Goal: Task Accomplishment & Management: Manage account settings

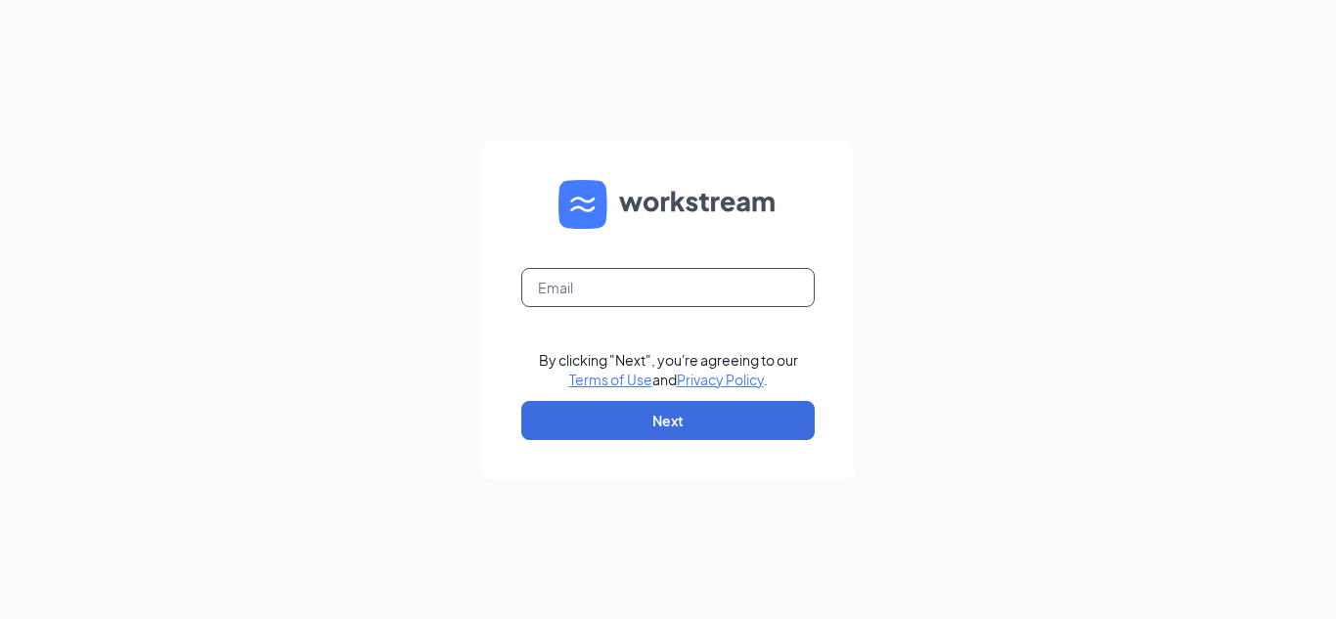
click at [618, 292] on input "text" at bounding box center [667, 287] width 293 height 39
type input "[EMAIL_ADDRESS][DOMAIN_NAME]"
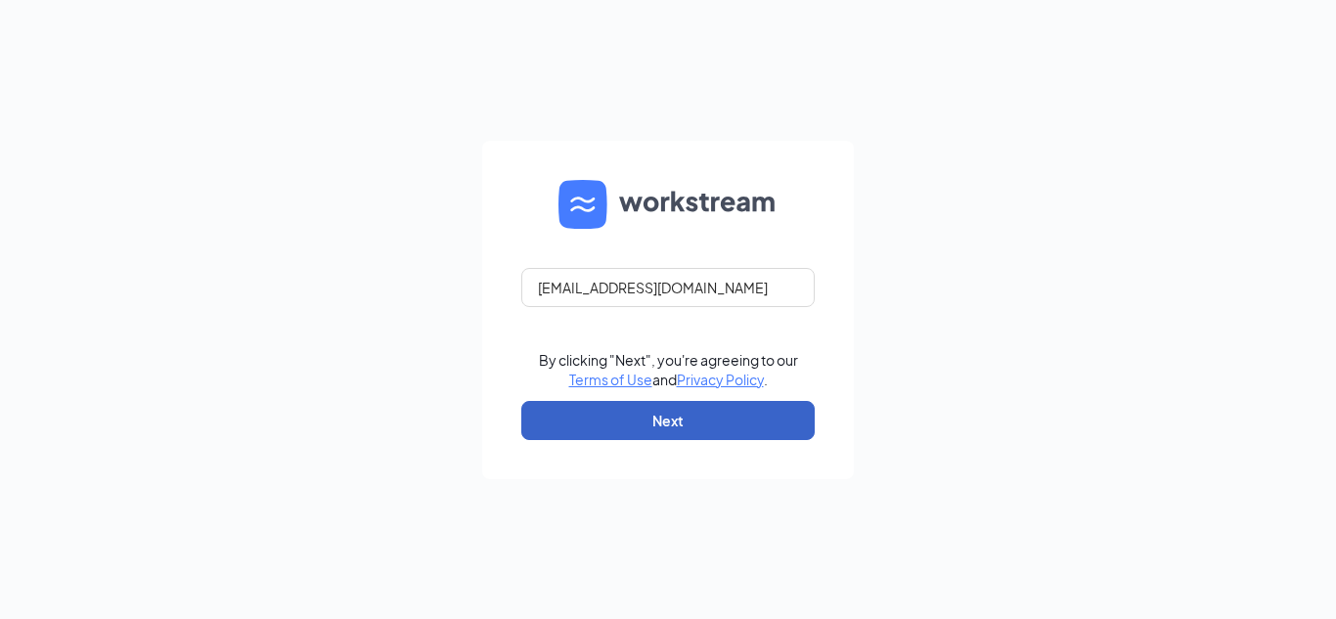
click at [639, 411] on button "Next" at bounding box center [667, 420] width 293 height 39
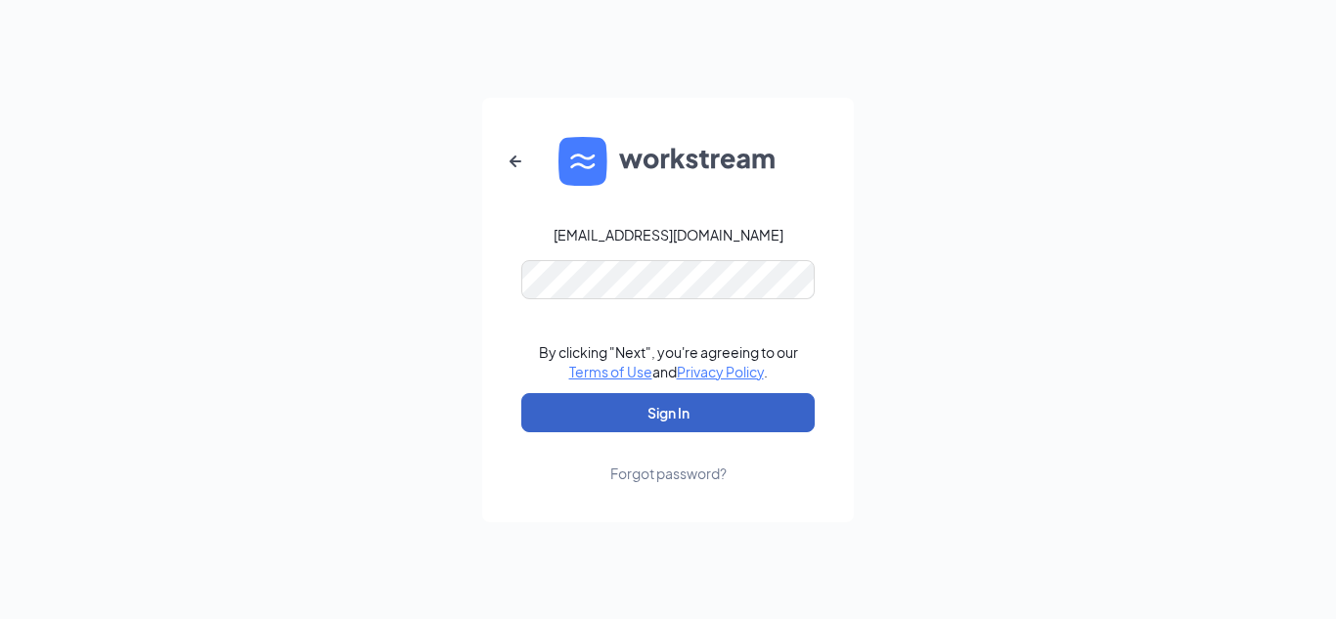
click at [668, 399] on button "Sign In" at bounding box center [667, 412] width 293 height 39
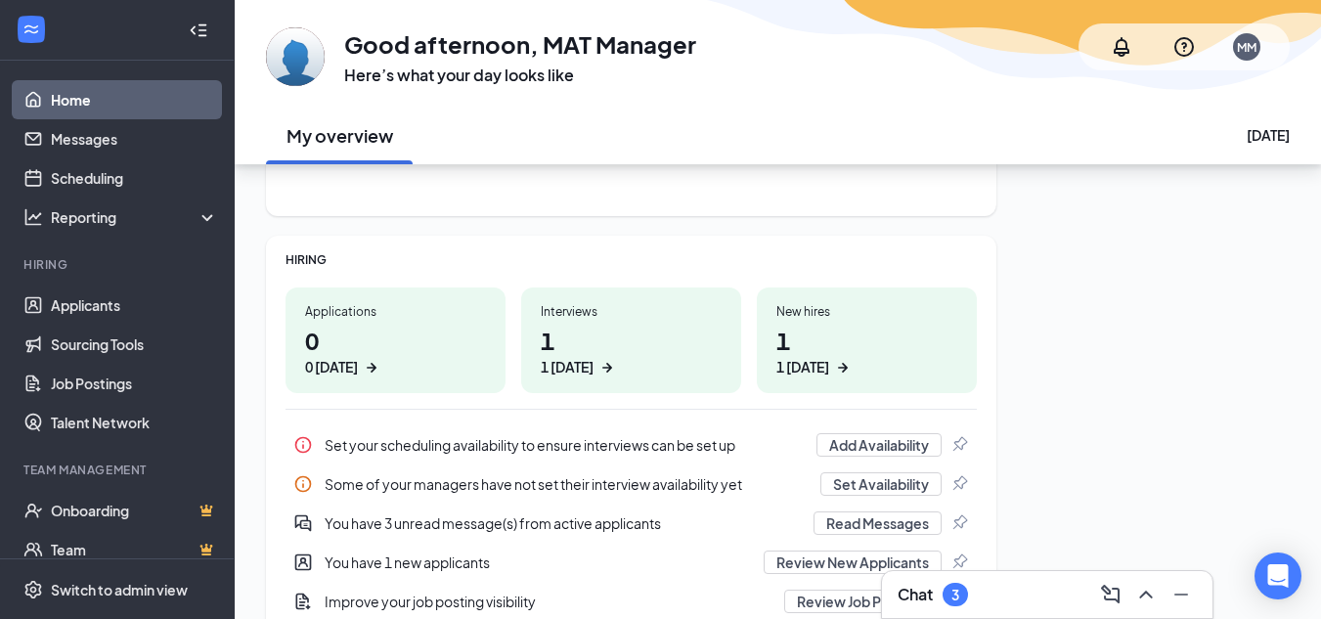
scroll to position [196, 0]
click at [73, 313] on link "Applicants" at bounding box center [134, 305] width 167 height 39
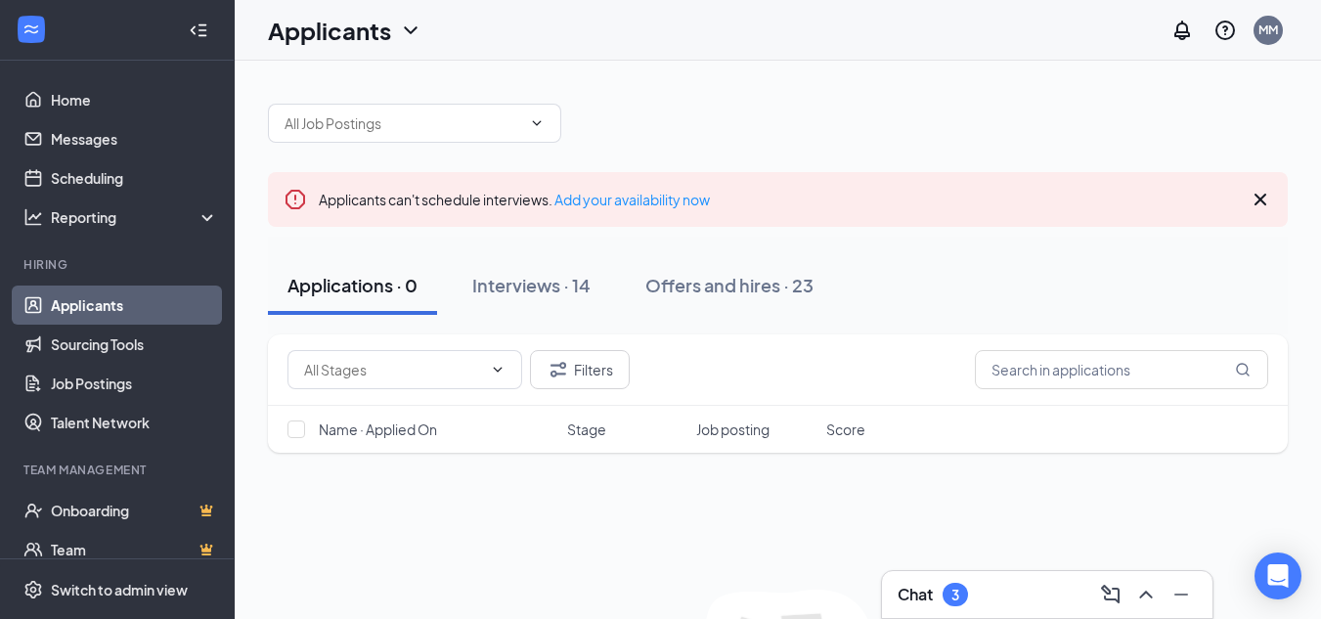
scroll to position [98, 0]
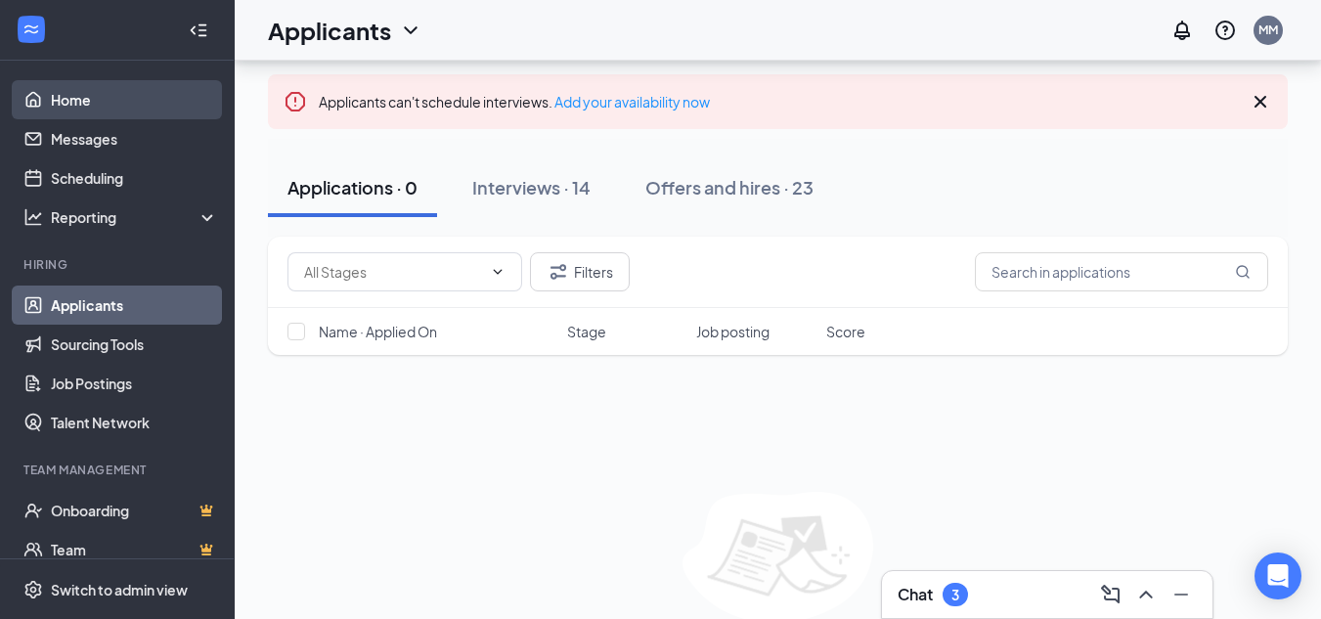
click at [72, 104] on link "Home" at bounding box center [134, 99] width 167 height 39
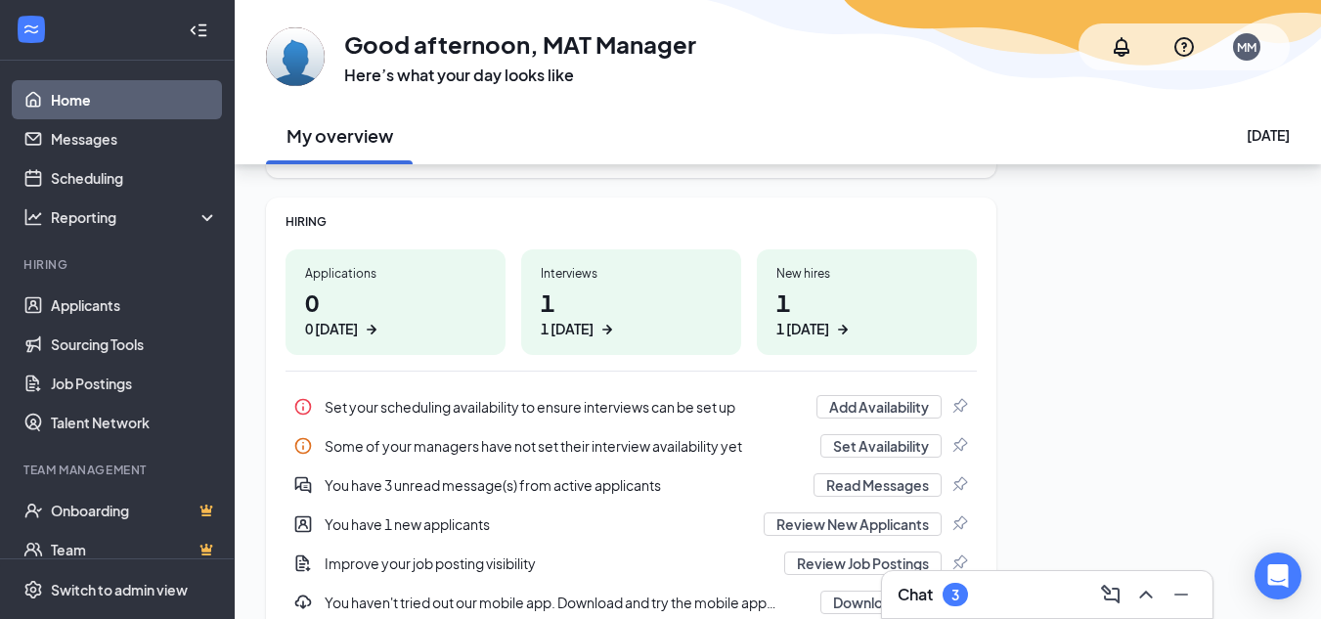
scroll to position [330, 0]
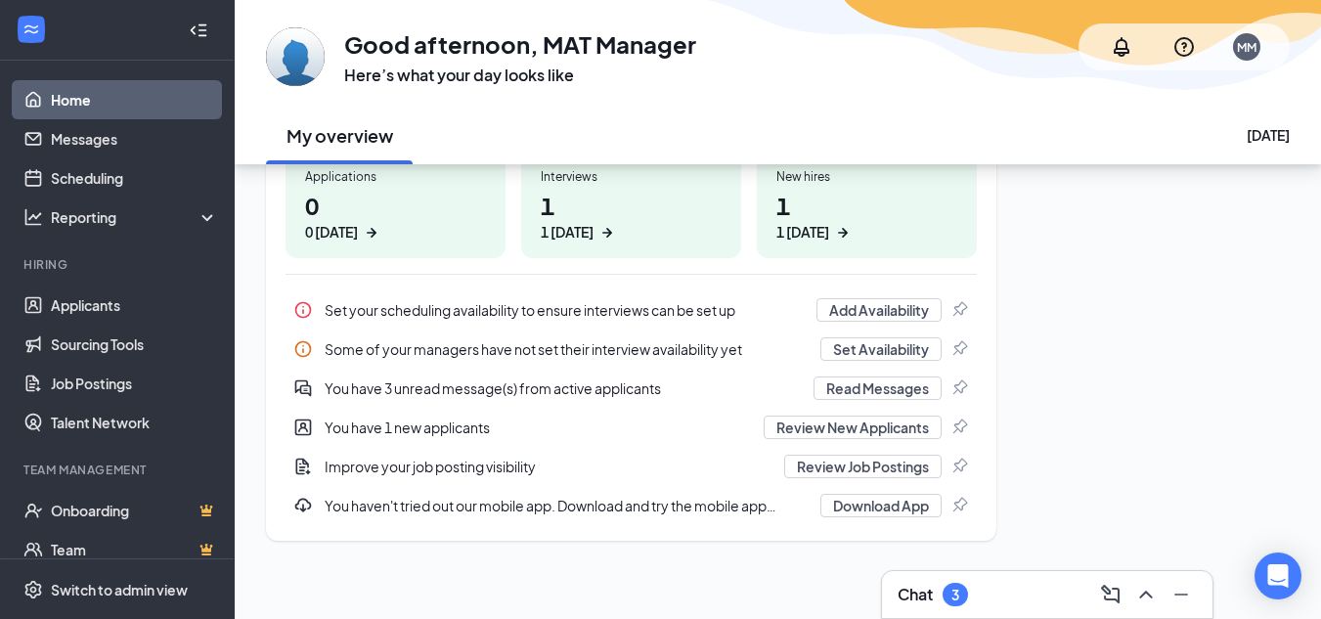
click at [399, 431] on div "You have 1 new applicants" at bounding box center [538, 428] width 427 height 20
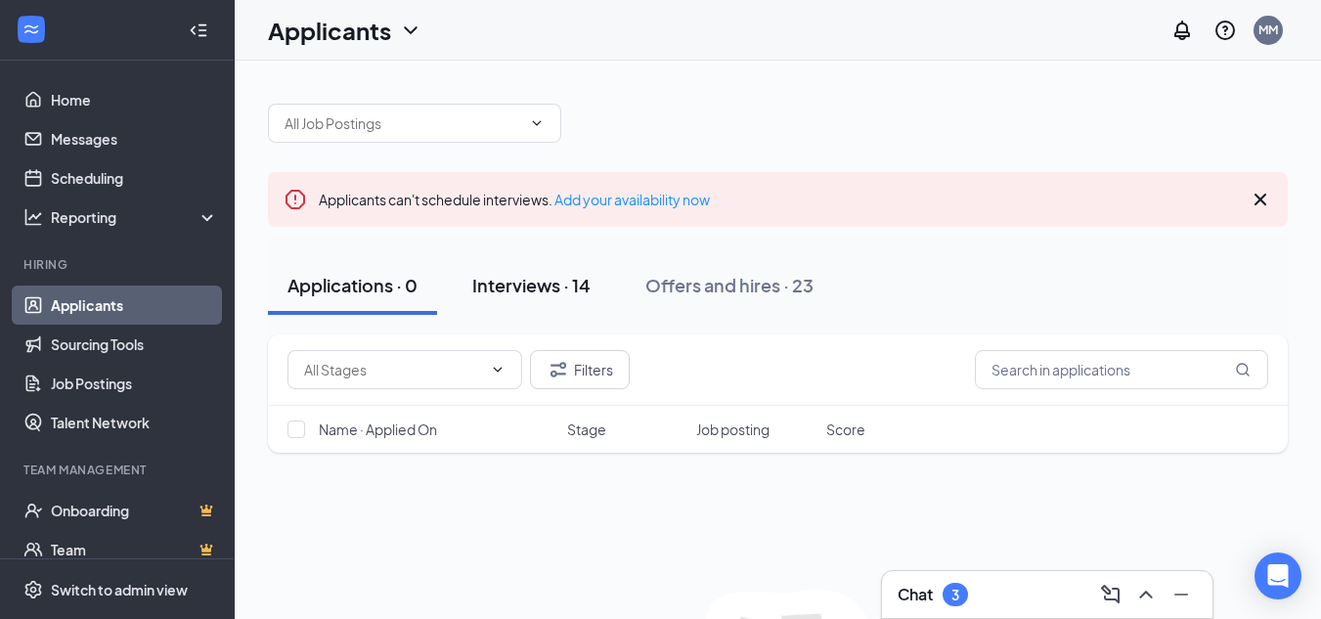
click at [537, 290] on div "Interviews · 14" at bounding box center [531, 285] width 118 height 24
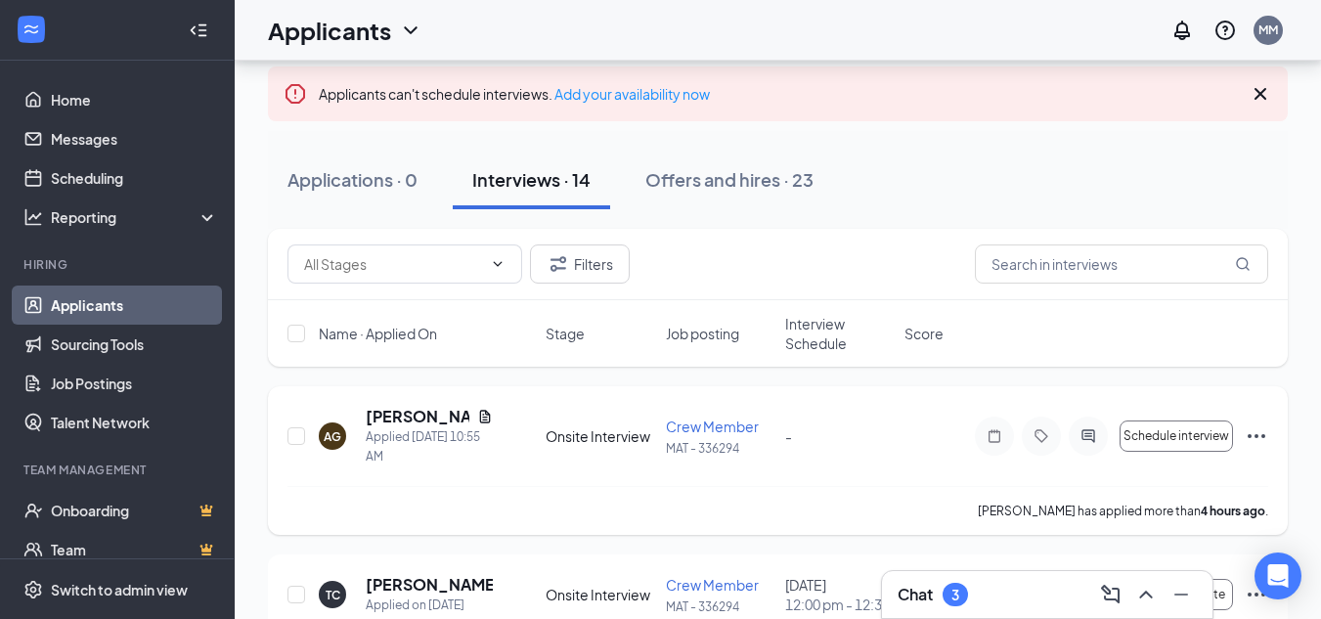
scroll to position [98, 0]
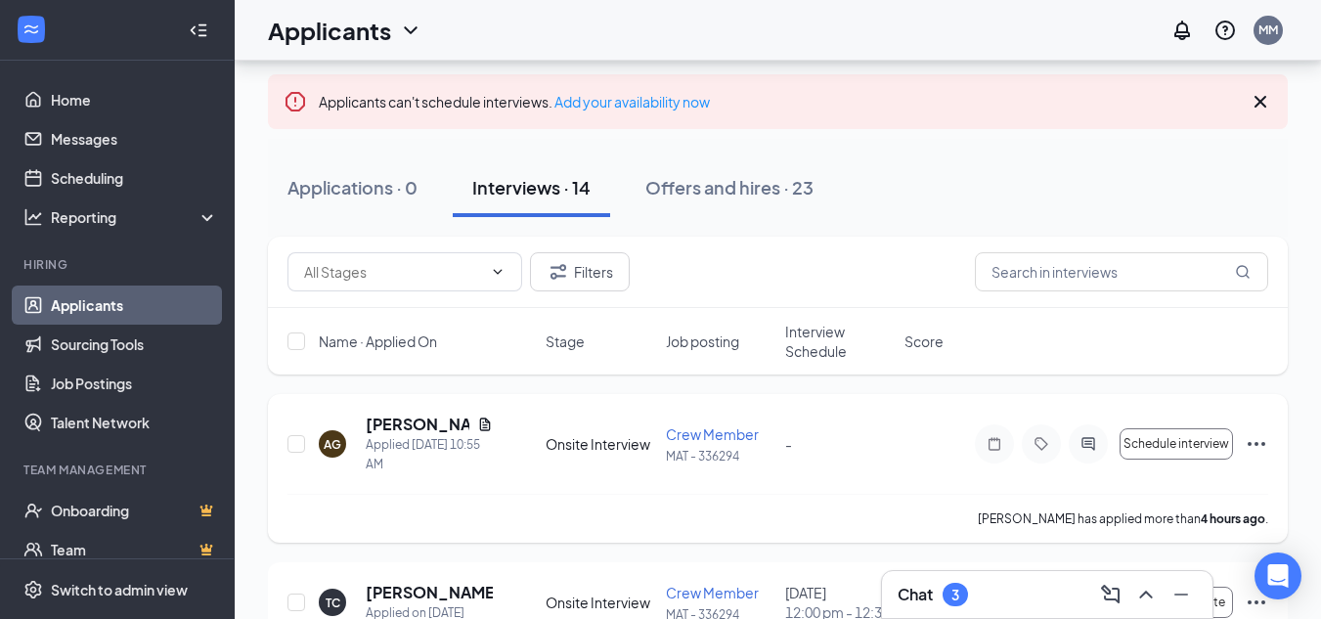
click at [726, 444] on div "Crew Member MAT - 336294" at bounding box center [720, 444] width 108 height 40
click at [729, 435] on span "Crew Member" at bounding box center [712, 434] width 93 height 18
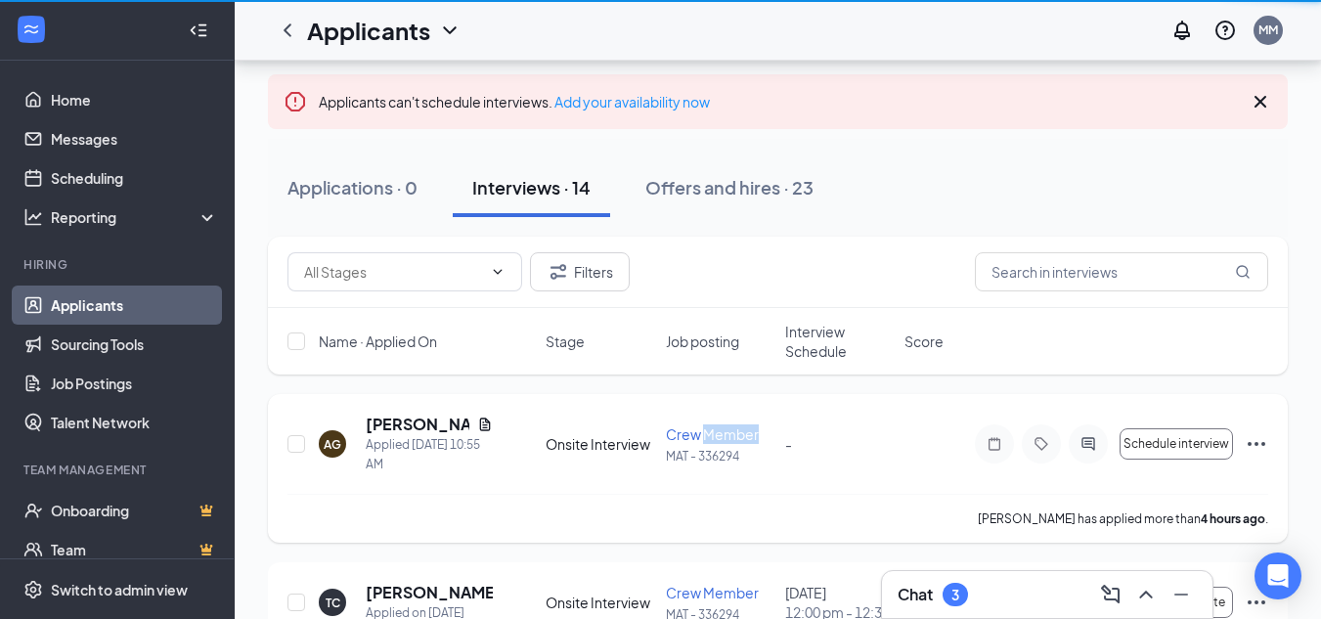
click at [729, 435] on span "Crew Member" at bounding box center [712, 434] width 93 height 18
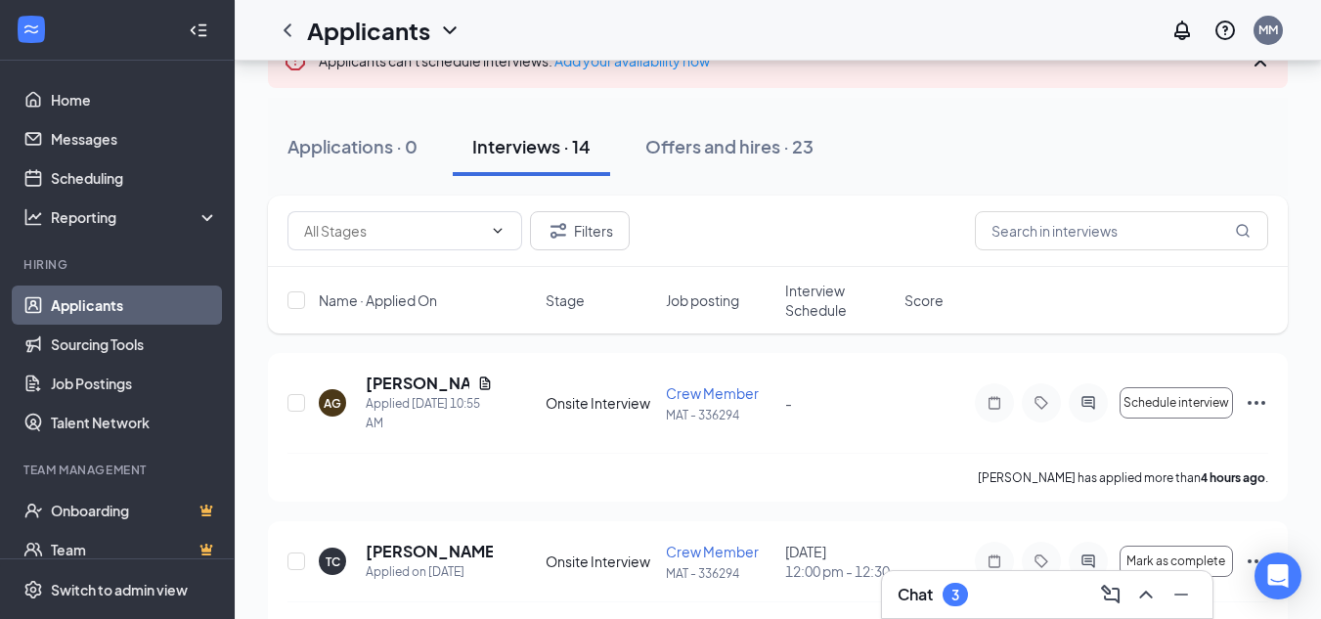
scroll to position [196, 0]
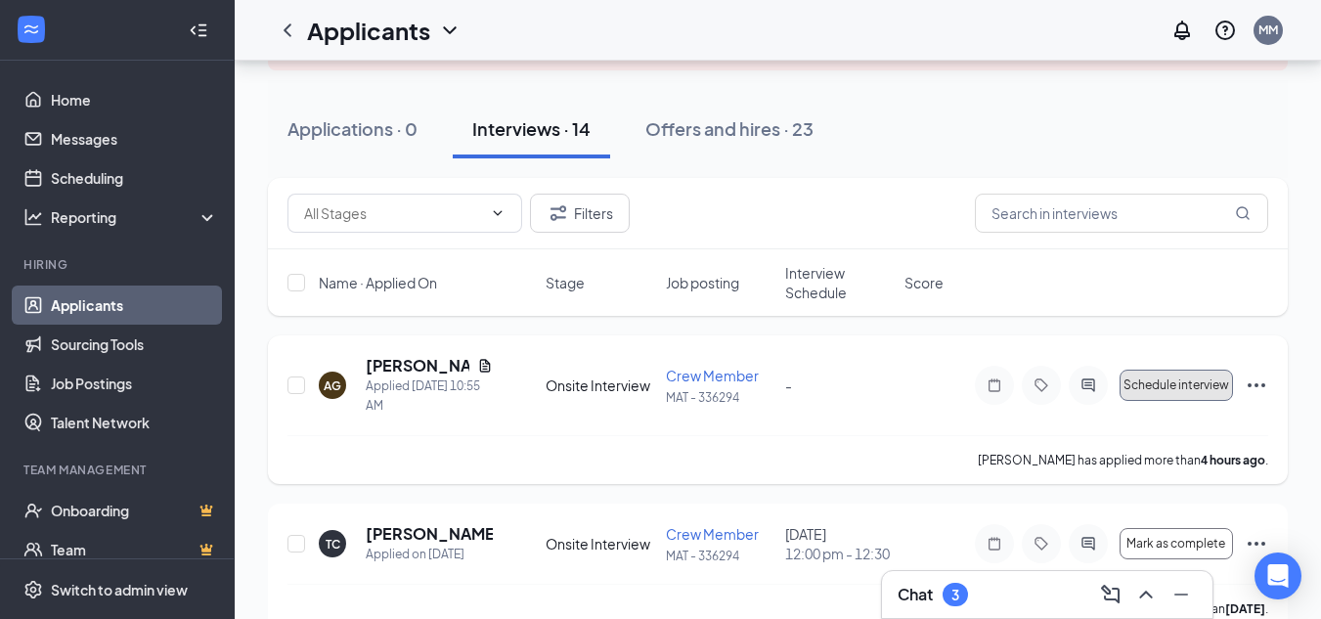
click at [1156, 392] on button "Schedule interview" at bounding box center [1176, 385] width 113 height 31
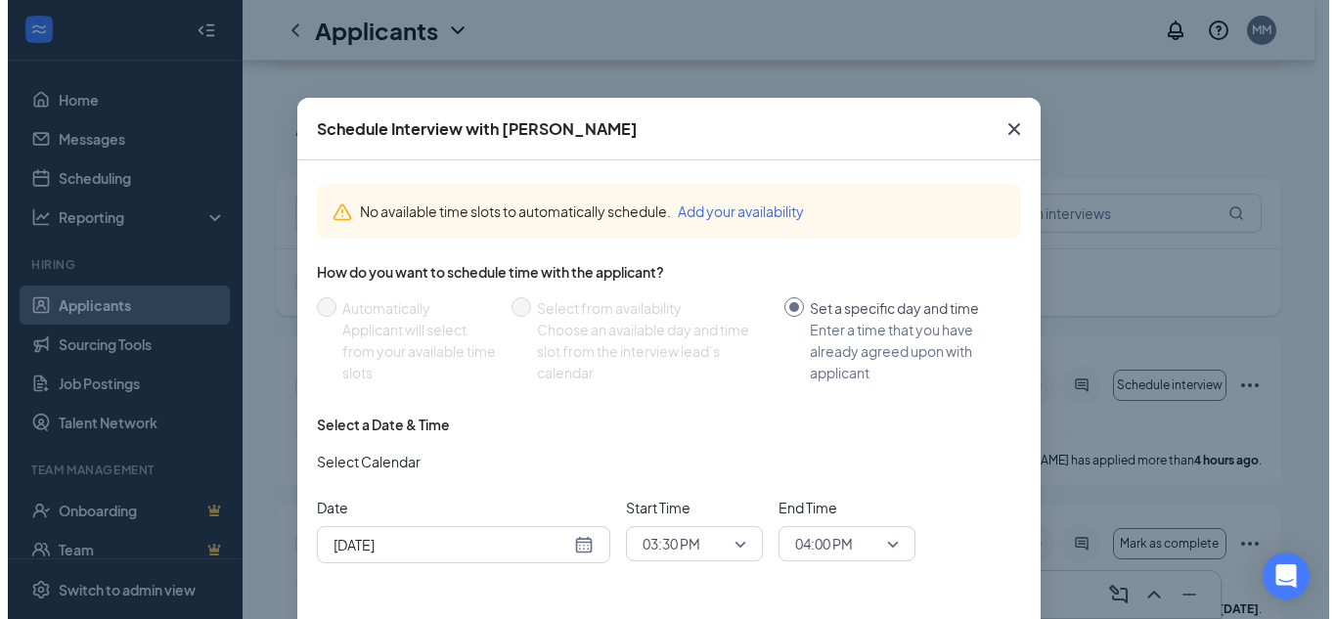
scroll to position [103, 0]
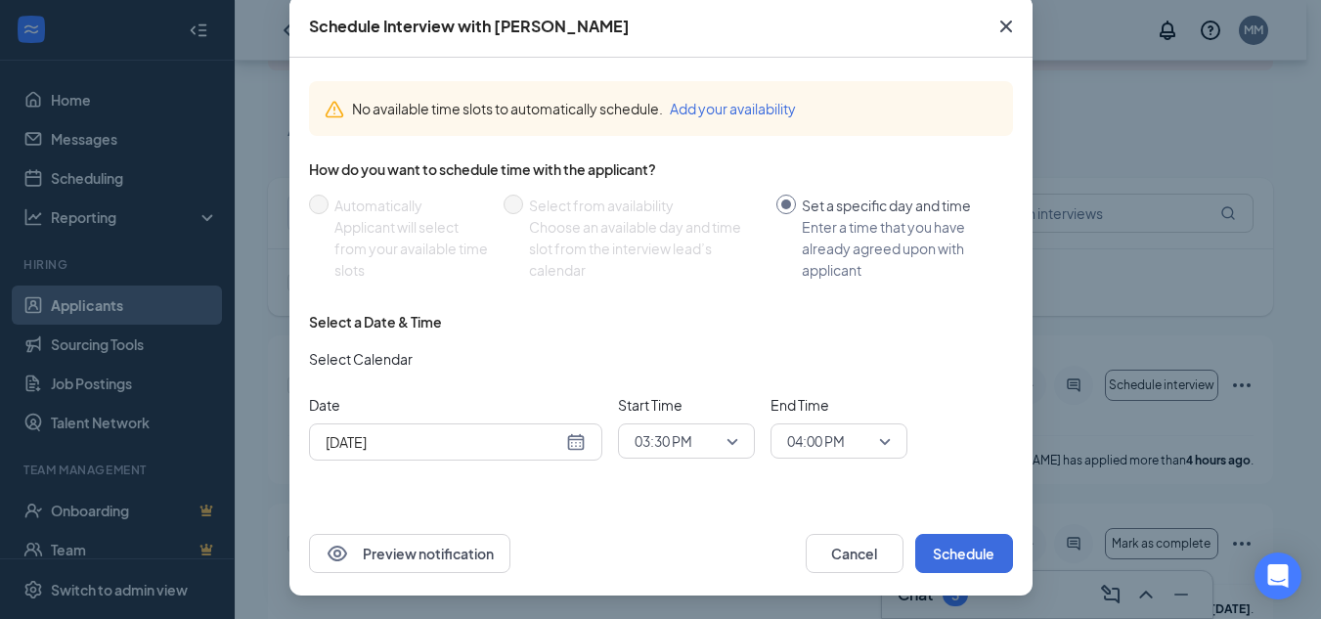
click at [1000, 22] on icon "Cross" at bounding box center [1006, 27] width 12 height 12
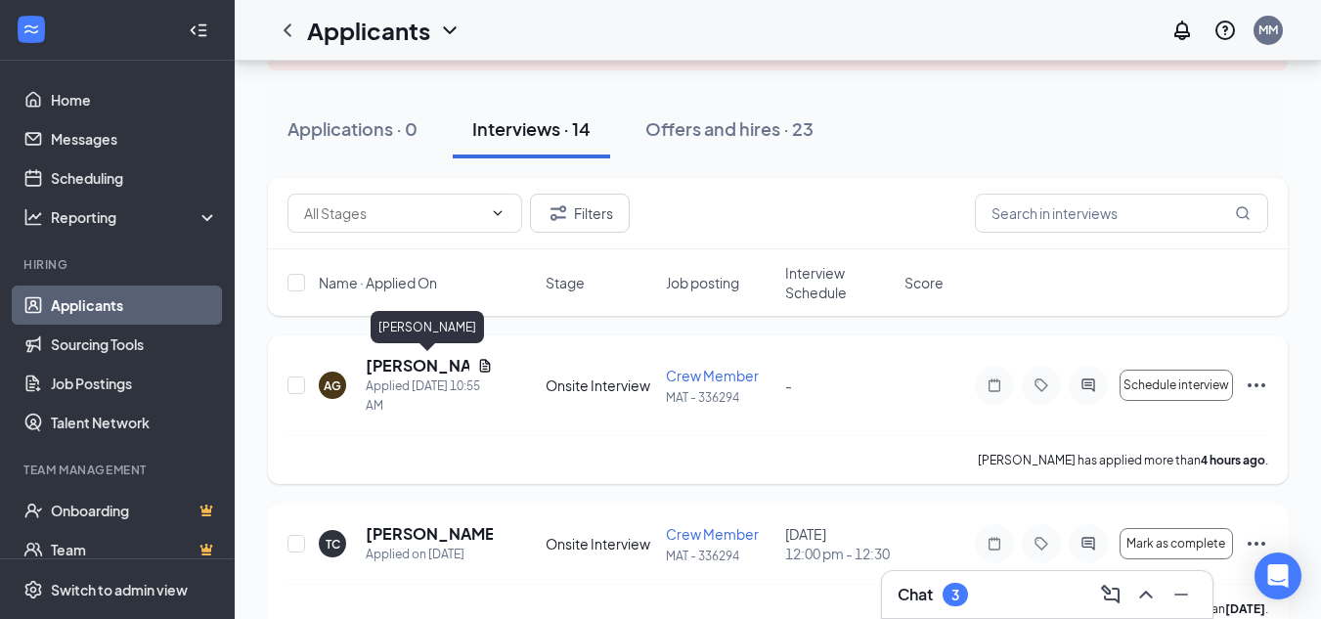
click at [389, 372] on h5 "[PERSON_NAME]" at bounding box center [418, 366] width 104 height 22
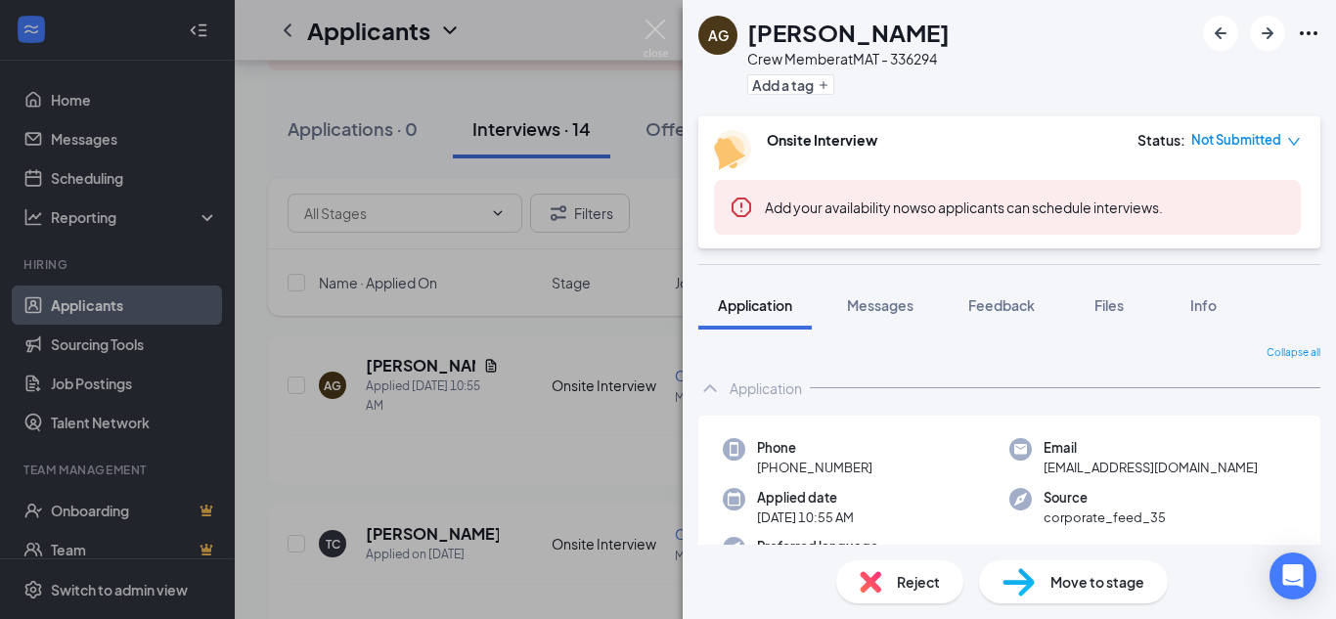
click at [557, 467] on div "AG [PERSON_NAME] Crew Member at MAT - 336294 Add a tag Onsite Interview Status …" at bounding box center [668, 309] width 1336 height 619
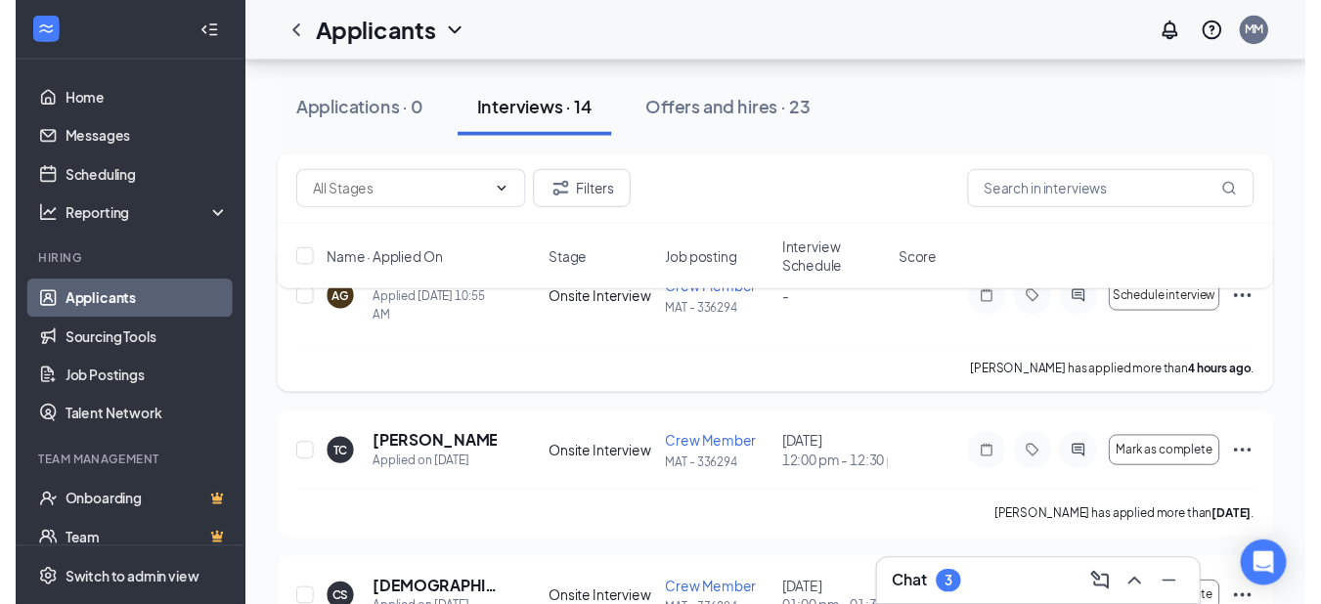
scroll to position [391, 0]
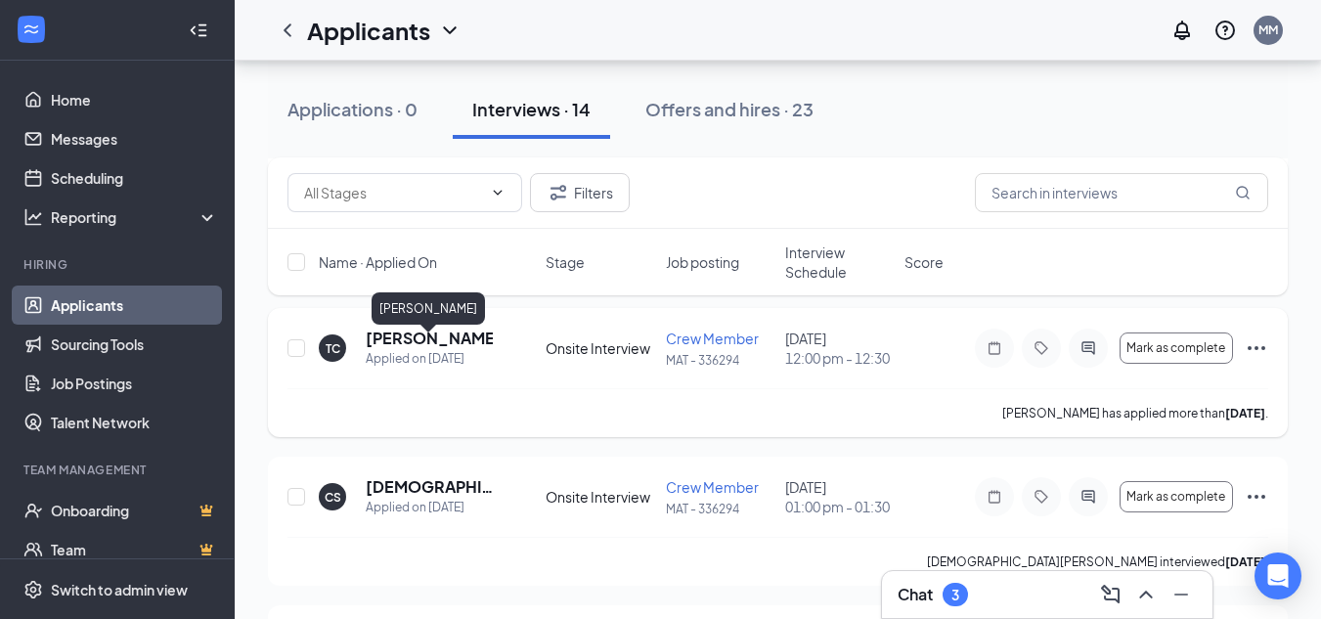
click at [409, 349] on h5 "[PERSON_NAME]" at bounding box center [429, 339] width 127 height 22
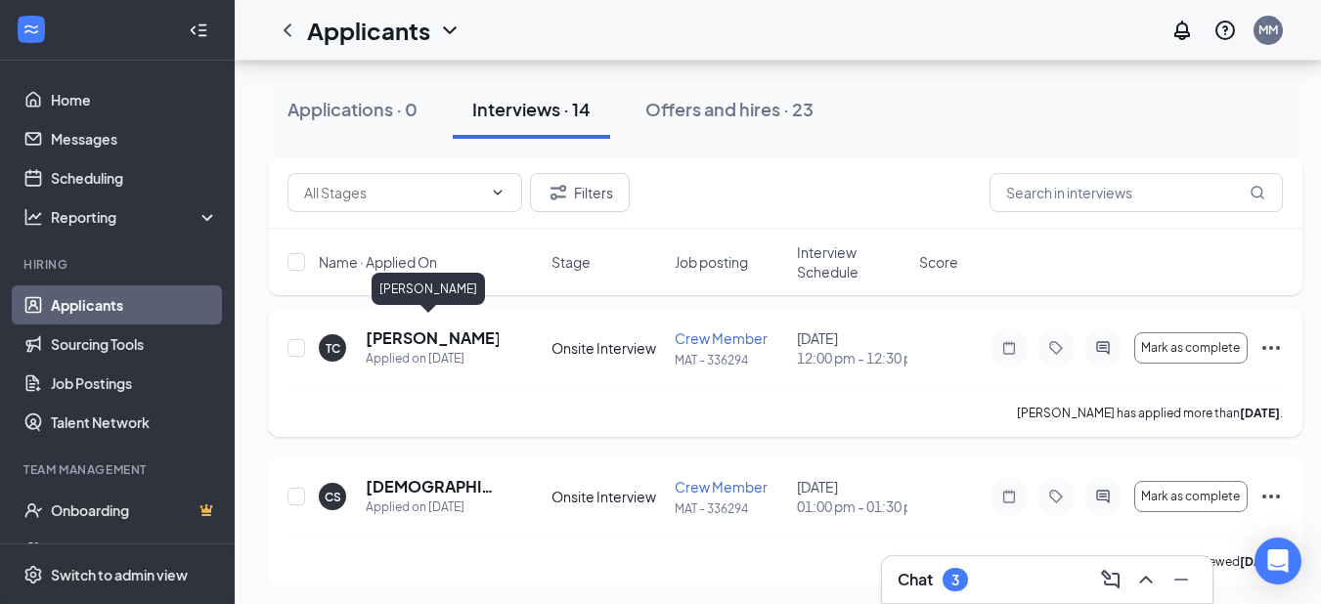
click at [406, 330] on h5 "[PERSON_NAME]" at bounding box center [432, 339] width 133 height 22
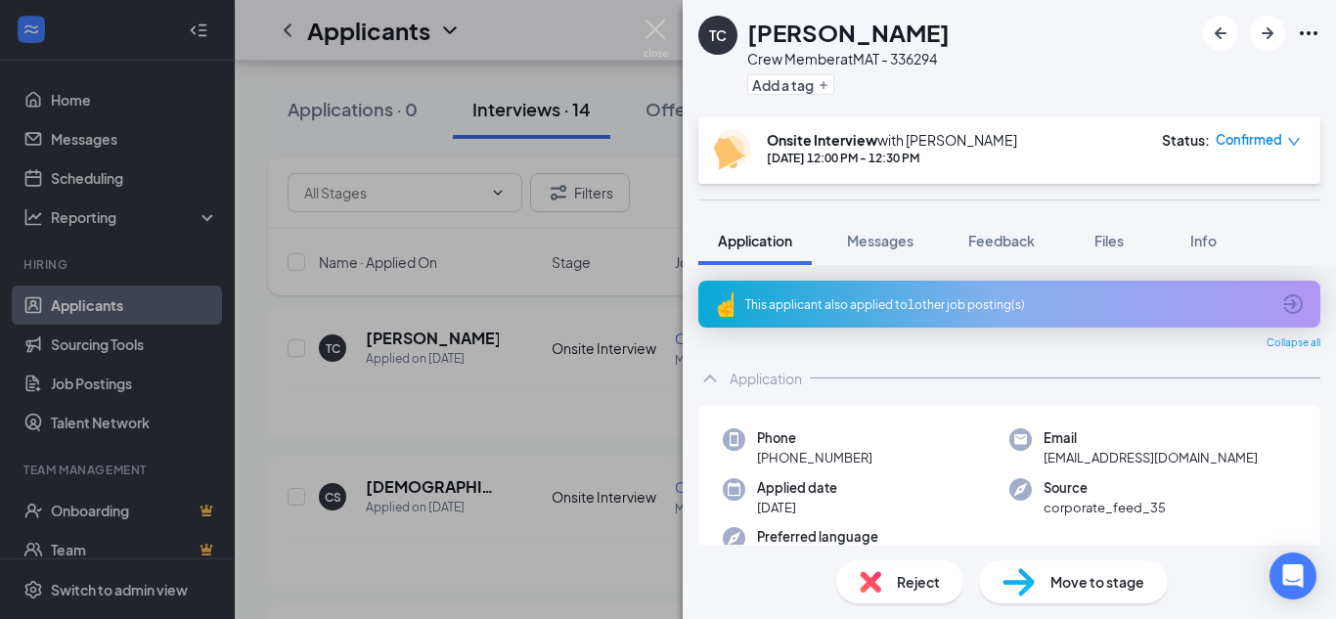
click at [409, 415] on div "TC [PERSON_NAME] Crew Member at MAT - 336294 Add a tag Onsite Interview with [P…" at bounding box center [668, 309] width 1336 height 619
